Goal: Task Accomplishment & Management: Manage account settings

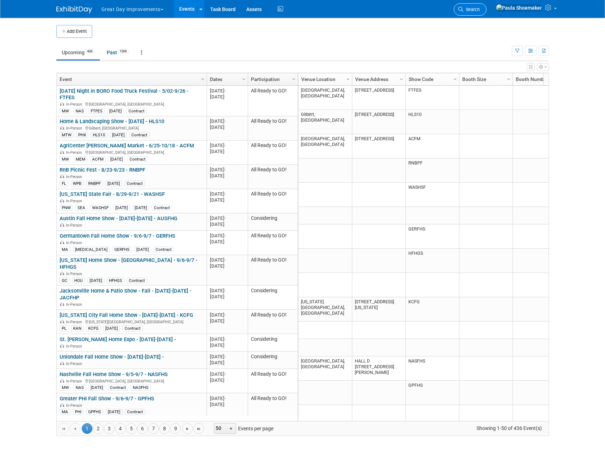
click at [480, 8] on span "Search" at bounding box center [471, 9] width 16 height 5
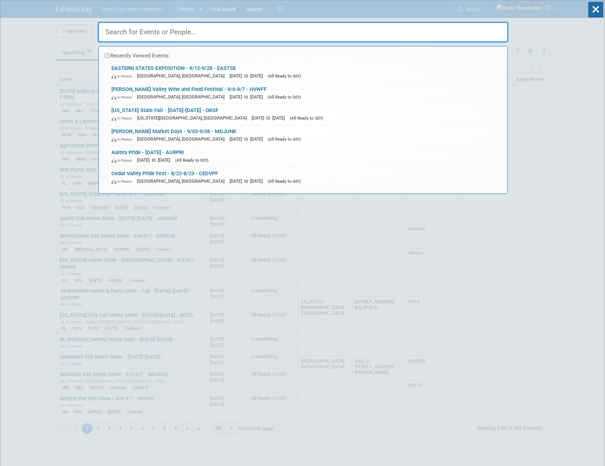
click at [338, 39] on input "text" at bounding box center [303, 32] width 411 height 21
paste input "Middlessex City Potato and Corn Festival"
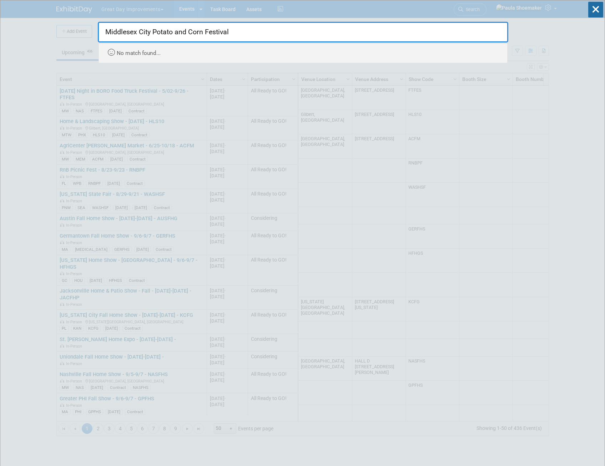
click at [243, 25] on input "Middlesex City Potato and Corn Festival" at bounding box center [303, 32] width 411 height 21
type input "Middlesex City Potato and Corn Festival"
drag, startPoint x: 572, startPoint y: 51, endPoint x: 593, endPoint y: 19, distance: 39.2
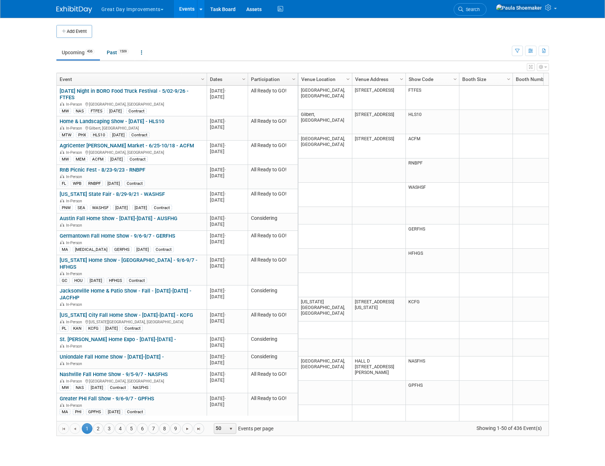
click at [480, 10] on span "Search" at bounding box center [471, 9] width 16 height 5
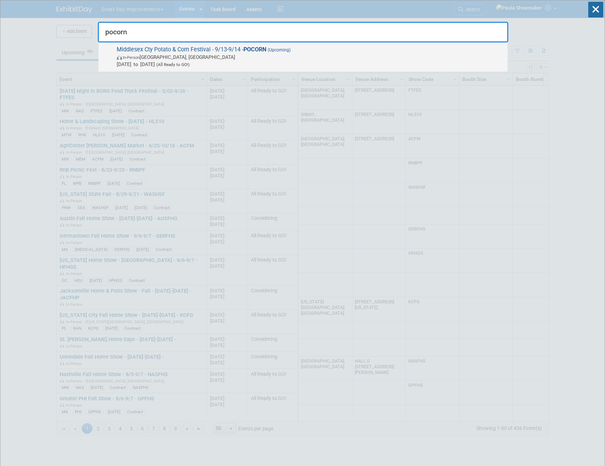
type input "pocorn"
click at [235, 47] on span "Middlesex Cty Potato & Corn Festival - 9/13-9/14 - POCORN (Upcoming) In-Person …" at bounding box center [310, 57] width 390 height 22
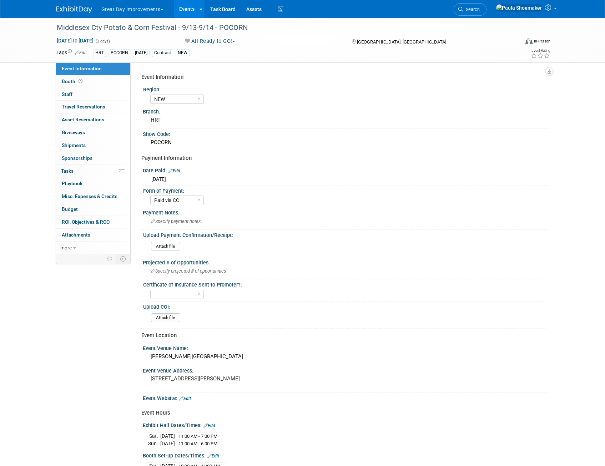
select select "NEW"
select select "Paid via CC"
drag, startPoint x: 57, startPoint y: 26, endPoint x: 174, endPoint y: 24, distance: 116.8
click at [174, 24] on div "Middlesex Cty Potato & Corn Festival - 9/13-9/14 - POCORN" at bounding box center [281, 27] width 455 height 13
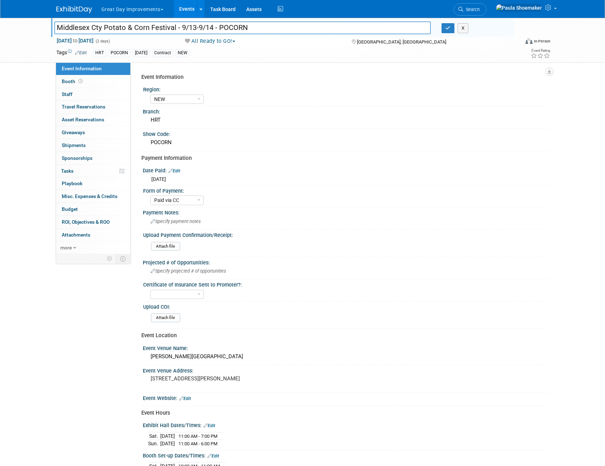
drag, startPoint x: 175, startPoint y: 30, endPoint x: 56, endPoint y: 29, distance: 118.9
click at [56, 29] on input "Middlesex Cty Potato & Corn Festival - 9/13-9/14 - POCORN" at bounding box center [242, 27] width 377 height 12
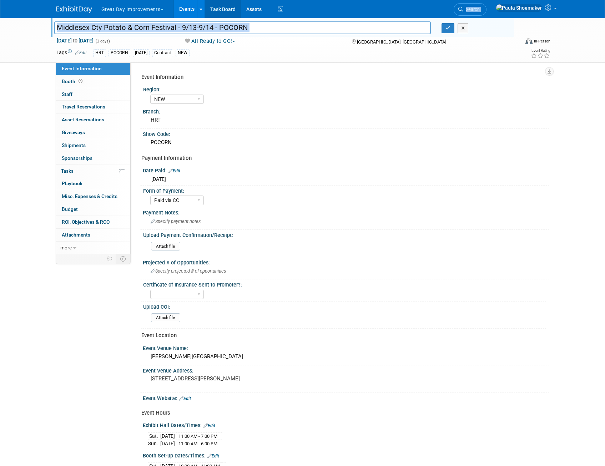
drag, startPoint x: 364, startPoint y: 6, endPoint x: 226, endPoint y: 16, distance: 138.5
click at [226, 17] on div "Great Day Improvements Explore: My Workspaces 2 Go to Workspace: Great Day Impr…" at bounding box center [302, 9] width 493 height 18
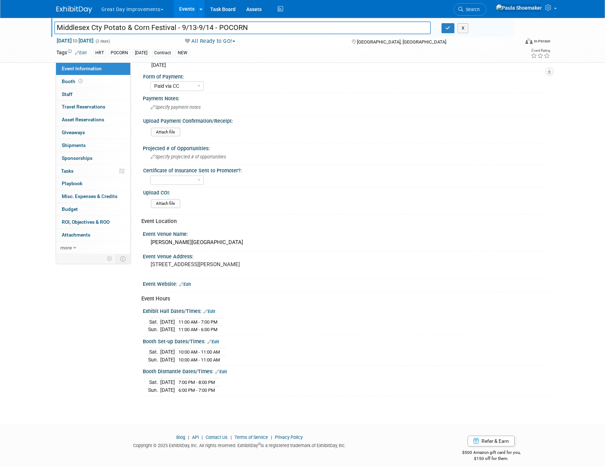
scroll to position [120, 0]
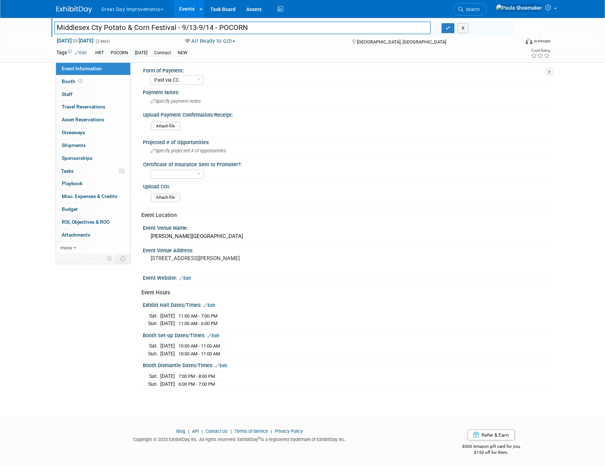
click at [217, 335] on link "Edit" at bounding box center [213, 336] width 12 height 5
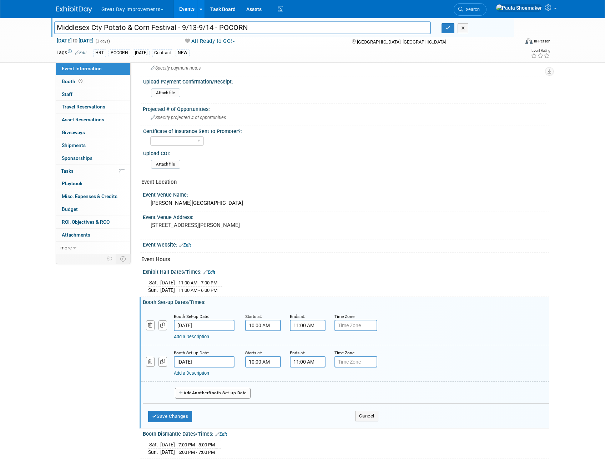
scroll to position [222, 0]
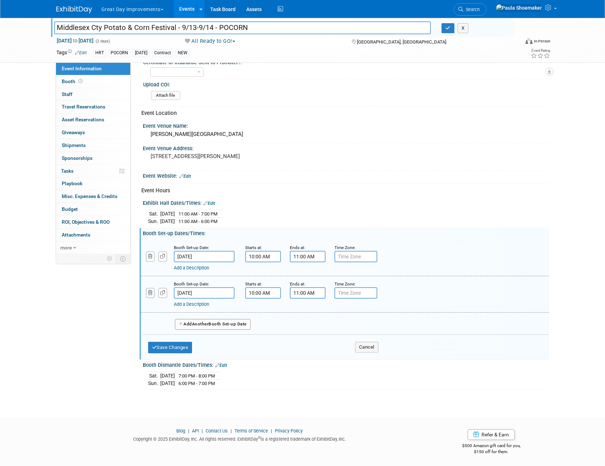
click at [151, 293] on icon "button" at bounding box center [150, 293] width 5 height 5
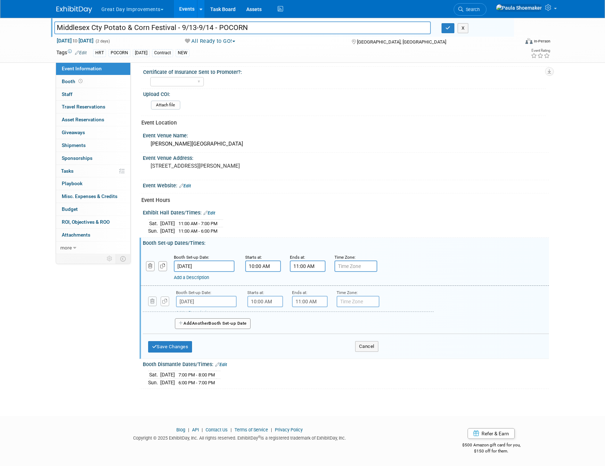
scroll to position [186, 0]
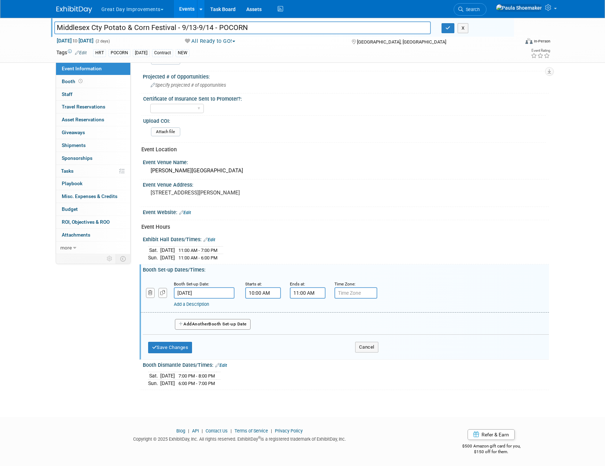
click at [301, 353] on div "Save Changes Cancel" at bounding box center [263, 346] width 230 height 22
click at [176, 348] on button "Save Changes" at bounding box center [170, 347] width 44 height 11
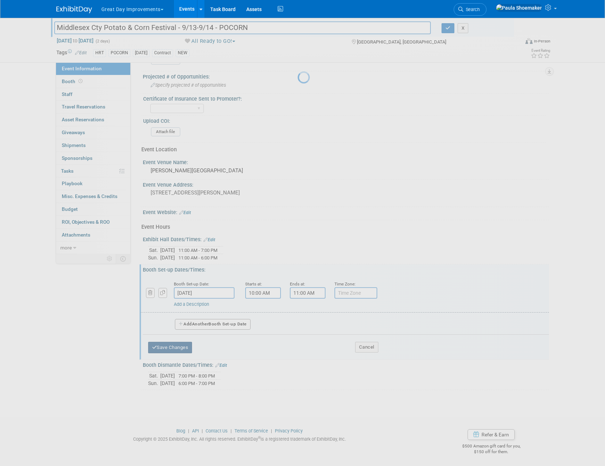
scroll to position [104, 0]
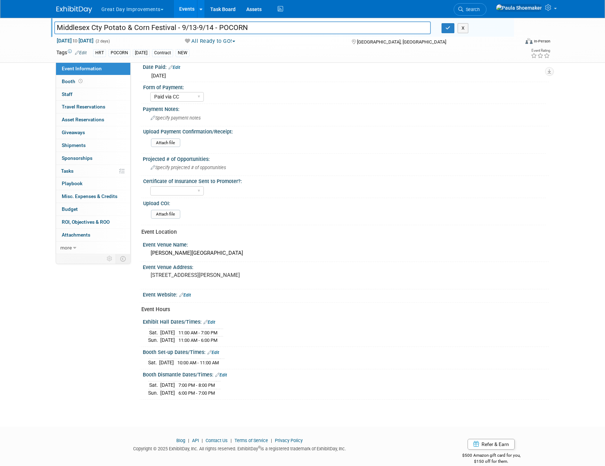
click at [224, 373] on link "Edit" at bounding box center [221, 375] width 12 height 5
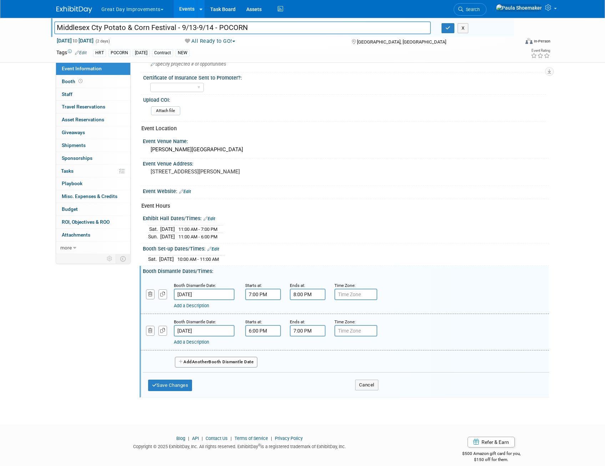
scroll to position [211, 0]
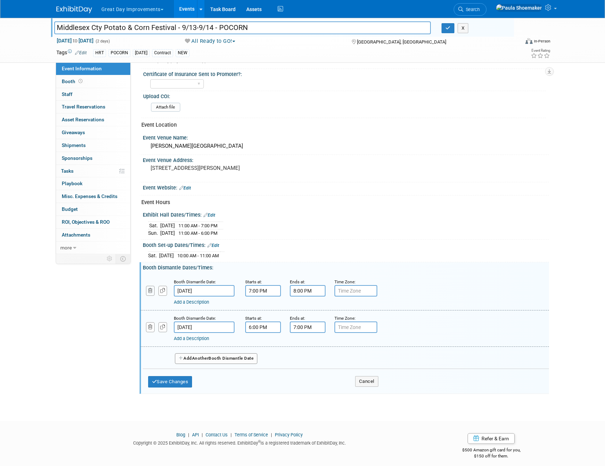
click at [150, 292] on icon "button" at bounding box center [150, 291] width 5 height 5
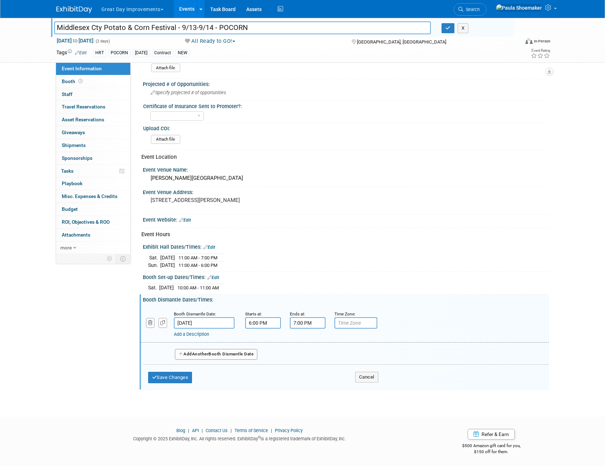
click at [151, 325] on icon "button" at bounding box center [150, 323] width 5 height 5
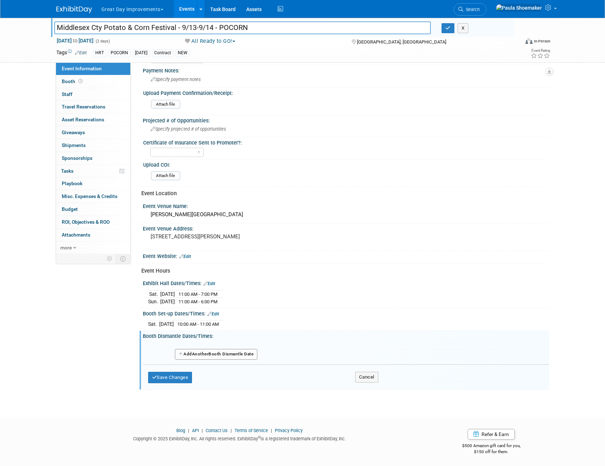
scroll to position [137, 0]
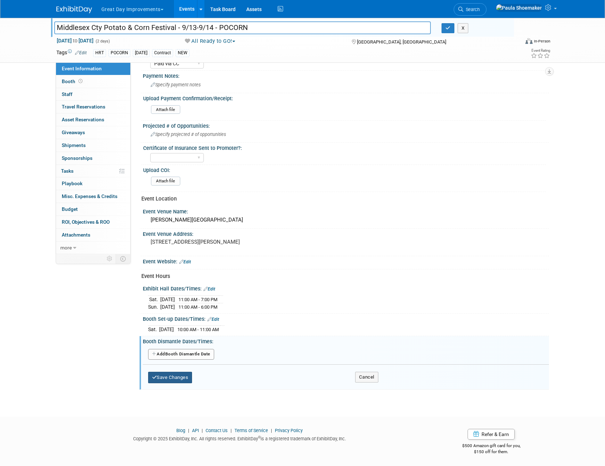
click at [185, 373] on button "Save Changes" at bounding box center [170, 377] width 44 height 11
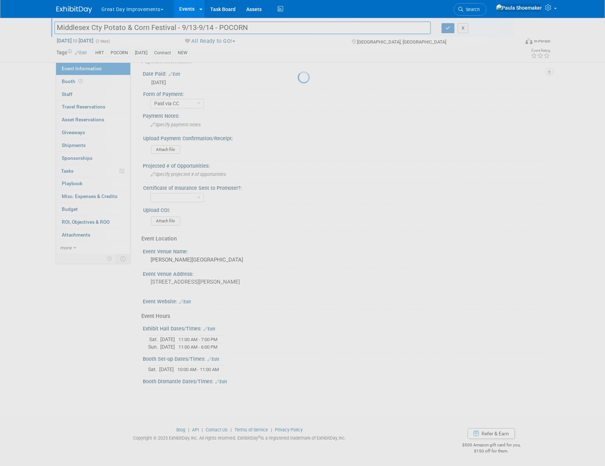
scroll to position [96, 0]
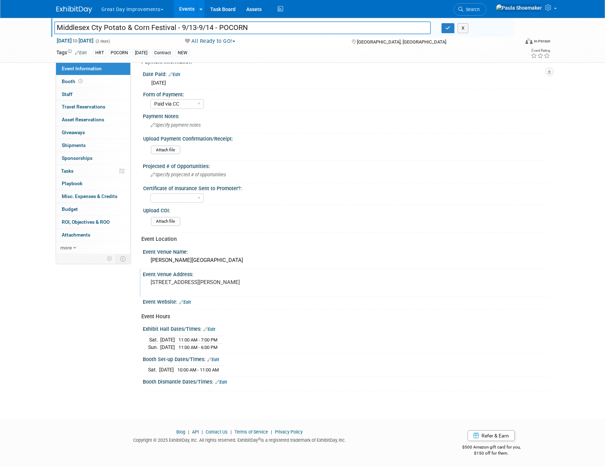
click at [176, 278] on div "[STREET_ADDRESS][PERSON_NAME]" at bounding box center [227, 285] width 159 height 16
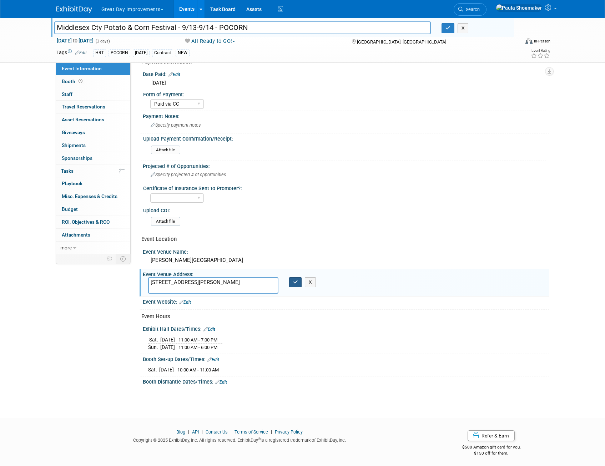
type textarea "161 Strickland Rd, Middlefield, CT"
click at [293, 283] on icon "button" at bounding box center [295, 282] width 5 height 5
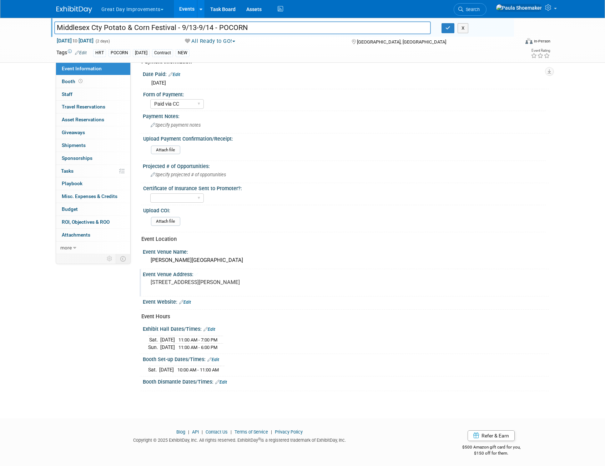
click at [187, 302] on link "Edit" at bounding box center [185, 302] width 12 height 5
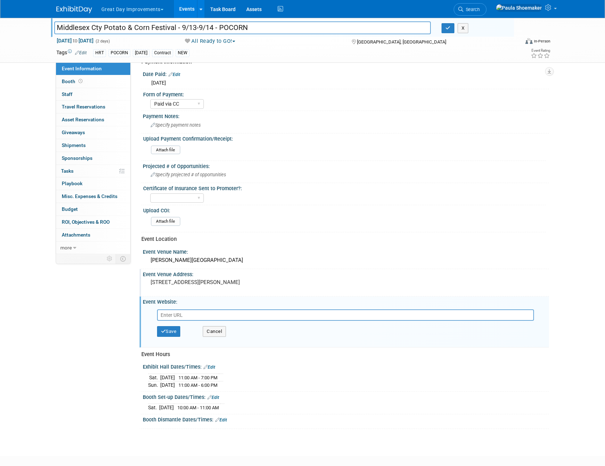
click at [183, 314] on input "text" at bounding box center [345, 315] width 377 height 11
paste input "https://petrillosevents.com/"
type input "https://petrillosevents.com/"
click at [172, 332] on button "Save" at bounding box center [169, 331] width 24 height 11
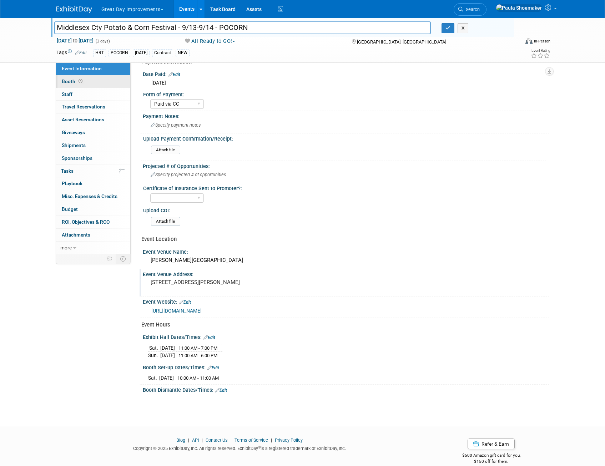
click at [67, 81] on span "Booth" at bounding box center [73, 82] width 22 height 6
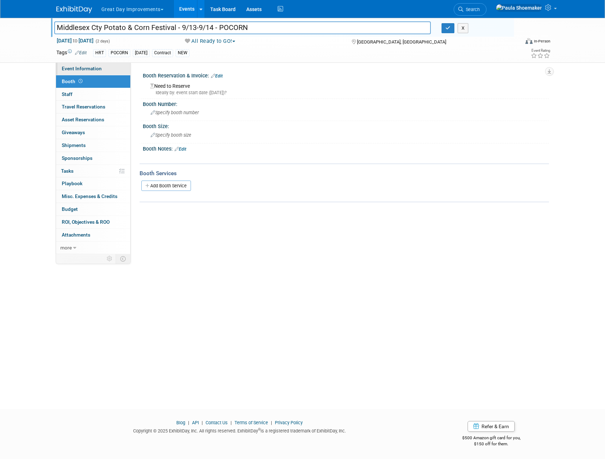
click at [71, 69] on span "Event Information" at bounding box center [82, 69] width 40 height 6
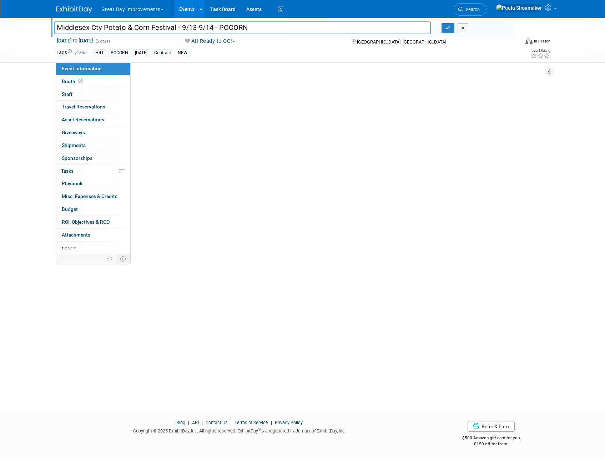
select select "NEW"
select select "Paid via CC"
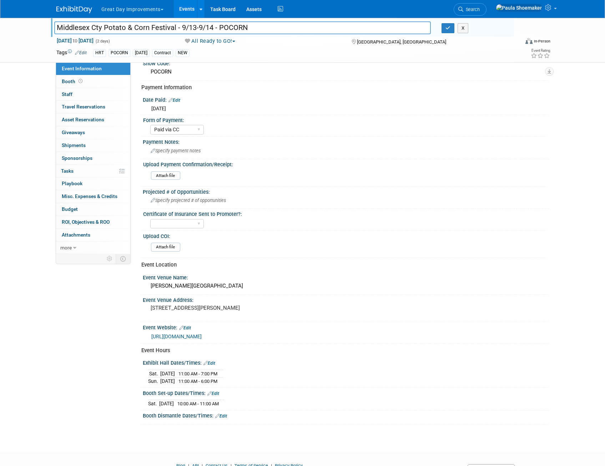
scroll to position [70, 0]
click at [71, 80] on span "Booth" at bounding box center [73, 82] width 22 height 6
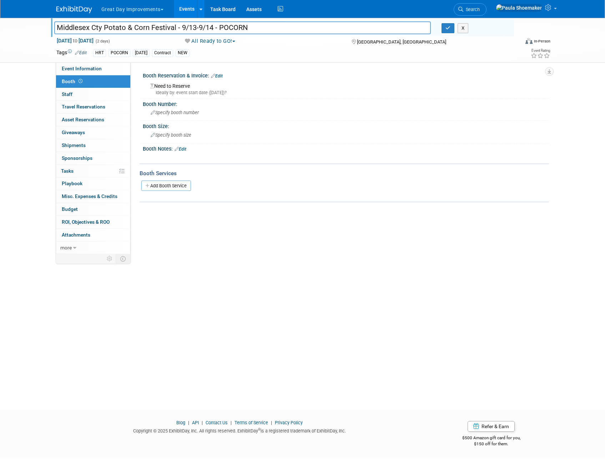
click at [185, 149] on link "Edit" at bounding box center [181, 149] width 12 height 5
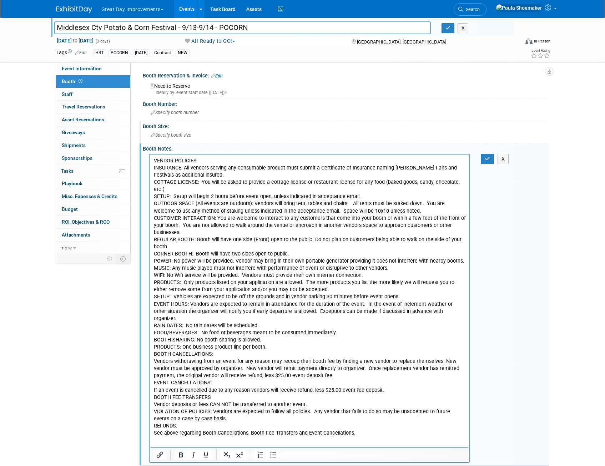
click at [166, 134] on span "Specify booth size" at bounding box center [171, 134] width 41 height 5
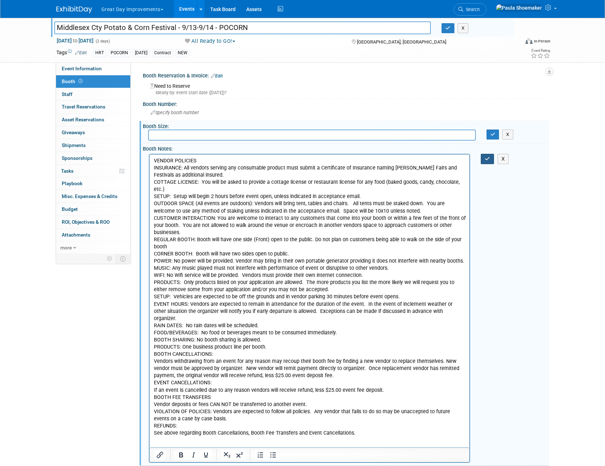
click at [490, 161] on icon "button" at bounding box center [487, 158] width 5 height 5
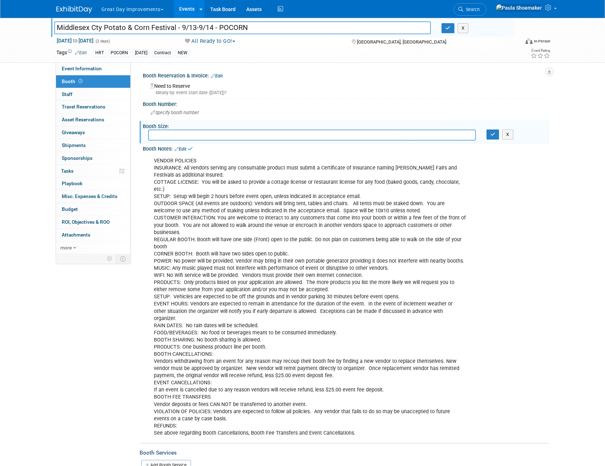
click at [415, 135] on input "text" at bounding box center [312, 135] width 328 height 11
type input "10x10"
click at [492, 136] on icon "button" at bounding box center [493, 134] width 5 height 5
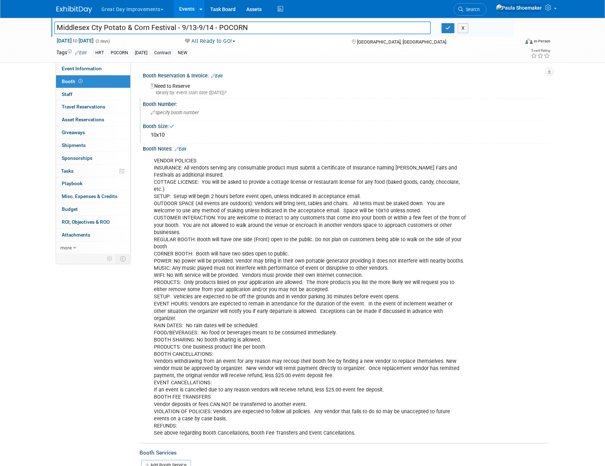
click at [150, 107] on div "Specify booth number" at bounding box center [346, 112] width 396 height 11
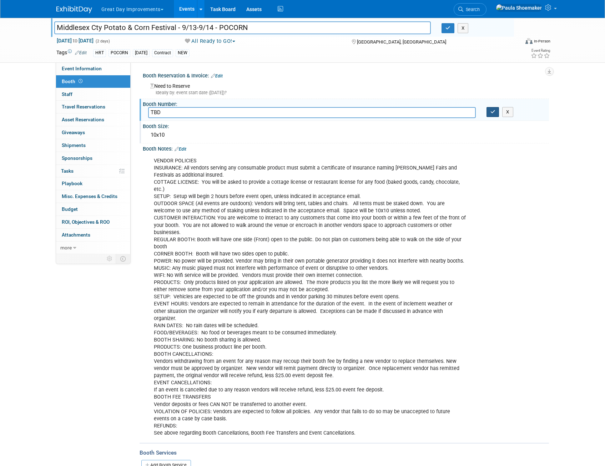
type input "TBD"
click at [492, 112] on icon "button" at bounding box center [493, 112] width 5 height 5
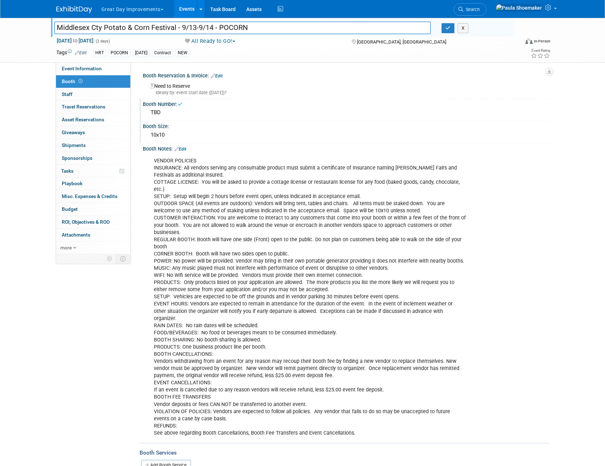
click at [220, 77] on link "Edit" at bounding box center [217, 76] width 12 height 5
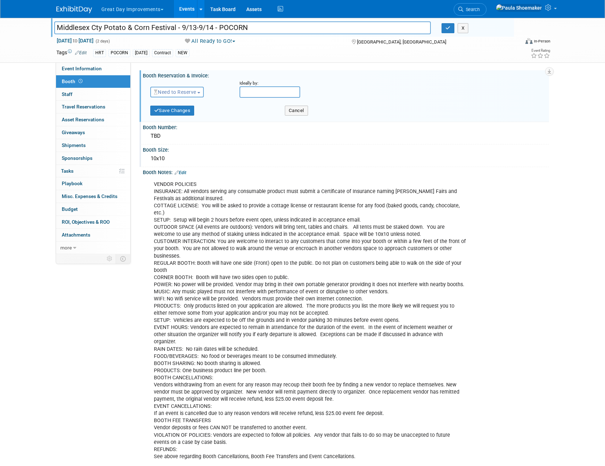
click at [199, 92] on span "button" at bounding box center [198, 92] width 3 height 1
click at [181, 113] on link "Reserved" at bounding box center [189, 114] width 76 height 10
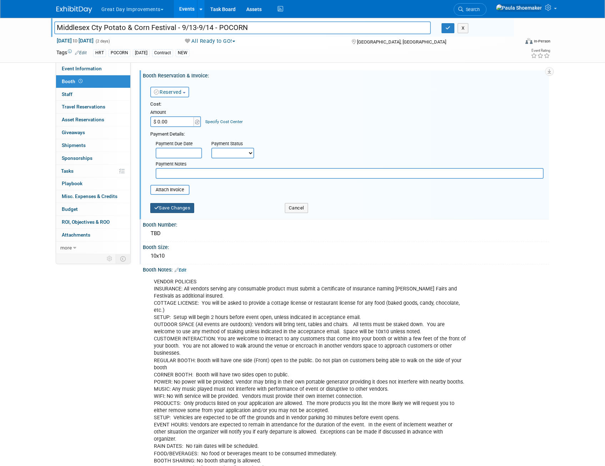
click at [166, 209] on button "Save Changes" at bounding box center [172, 208] width 44 height 10
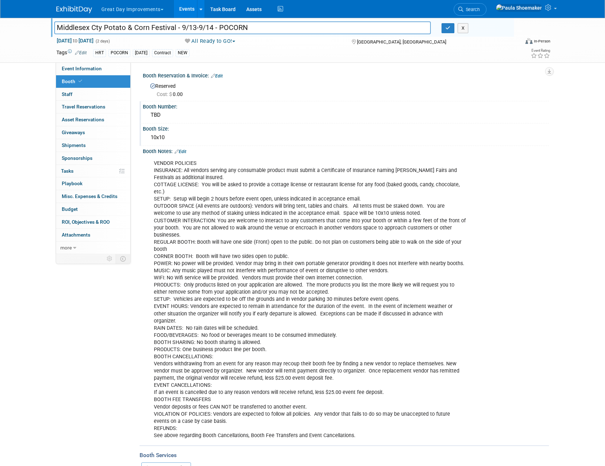
click at [180, 136] on div "10x10" at bounding box center [346, 137] width 396 height 11
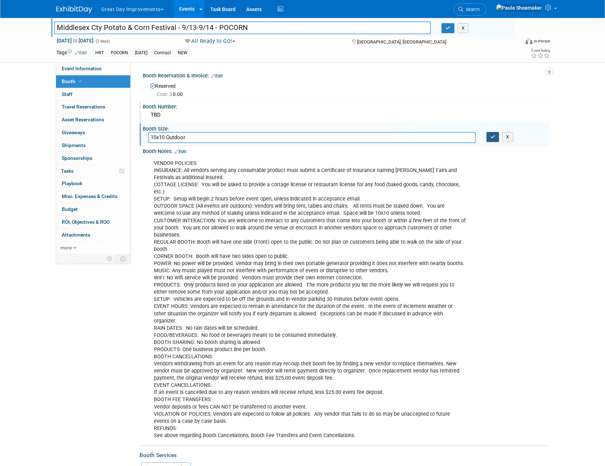
type input "10x10 Outdoor"
click at [491, 139] on icon "button" at bounding box center [493, 137] width 5 height 5
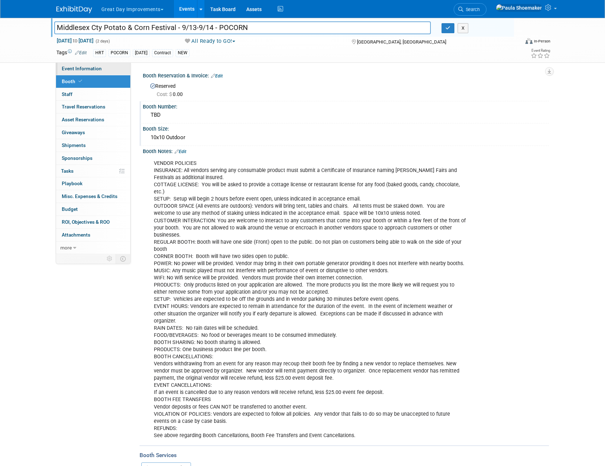
click at [86, 70] on span "Event Information" at bounding box center [82, 69] width 40 height 6
select select "NEW"
select select "Paid via CC"
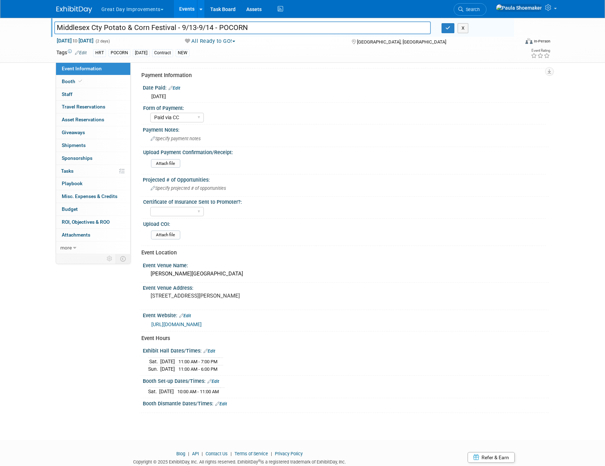
scroll to position [106, 0]
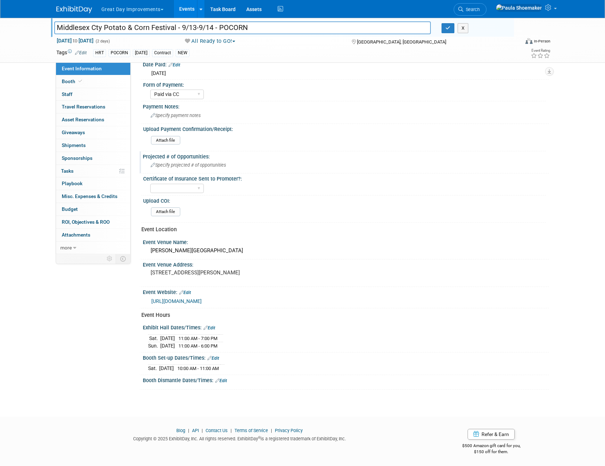
click at [186, 165] on span "Specify projected # of opportunities" at bounding box center [188, 164] width 75 height 5
